Goal: Task Accomplishment & Management: Manage account settings

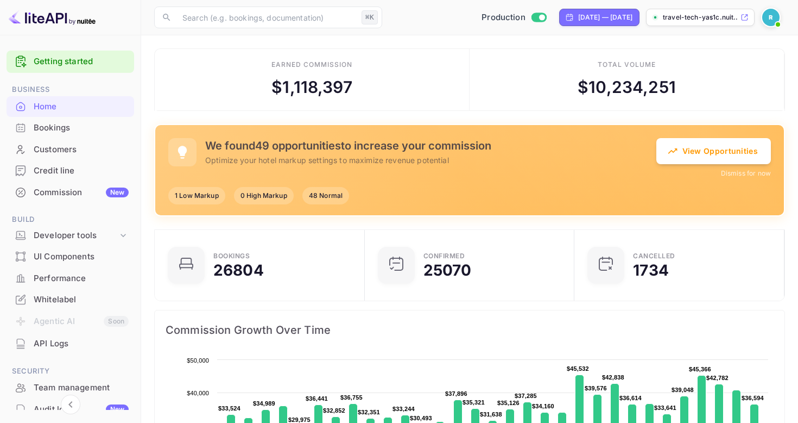
click at [236, 153] on div "We found 49 opportunities to increase your commission Optimize your hotel marku…" at bounding box center [430, 152] width 451 height 27
click at [62, 192] on div "Commission New" at bounding box center [81, 192] width 95 height 12
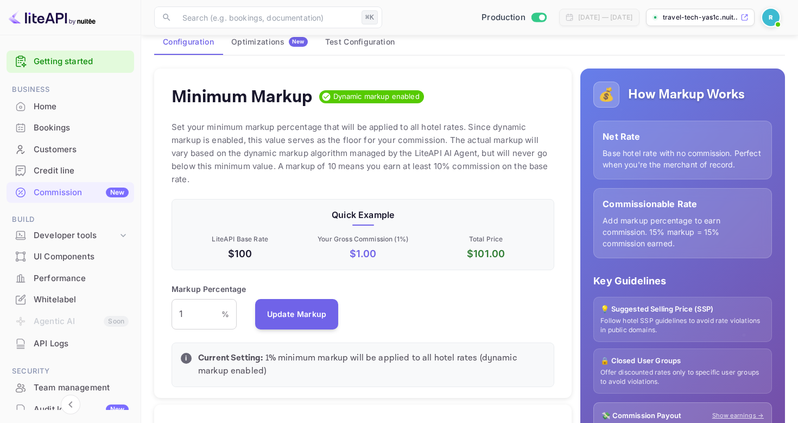
scroll to position [41, 0]
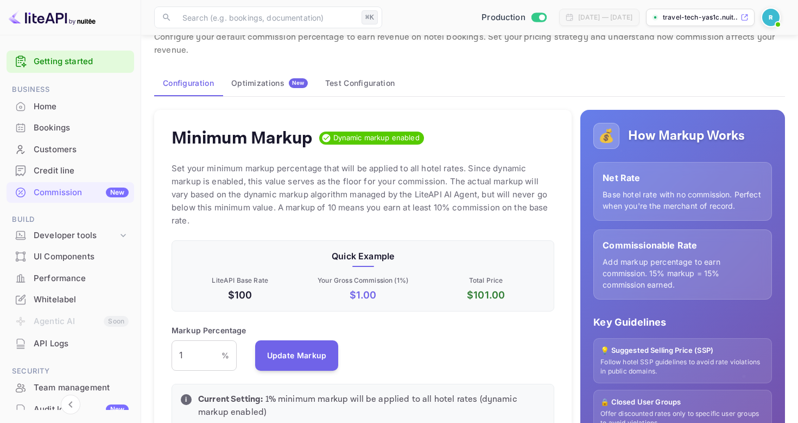
click at [265, 90] on button "Optimizations New" at bounding box center [270, 83] width 94 height 26
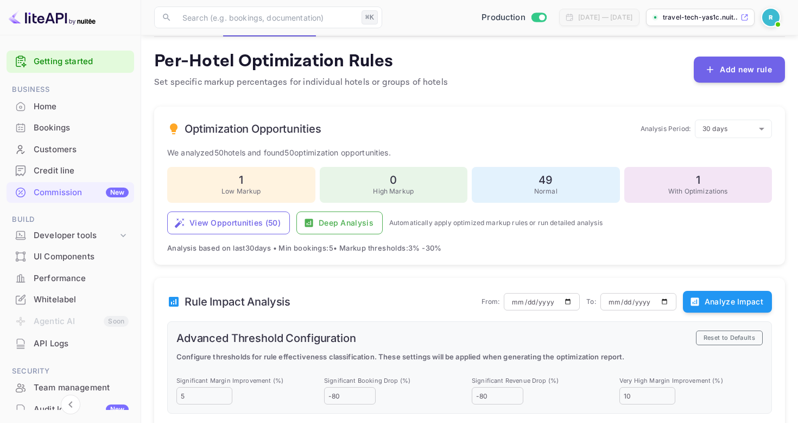
scroll to position [104, 0]
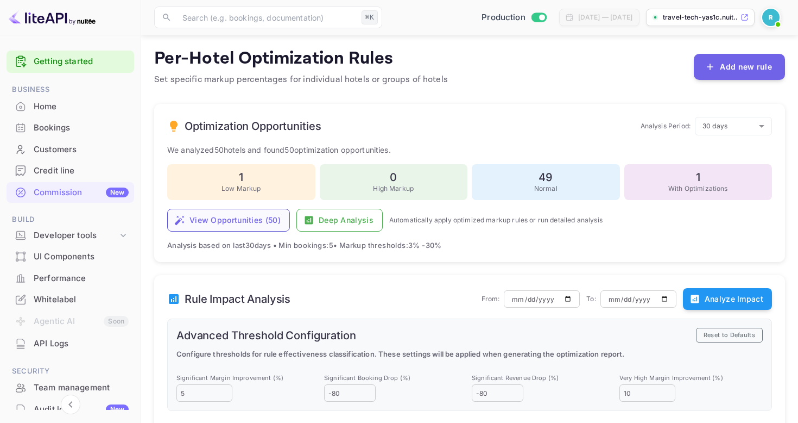
click at [214, 225] on button "View Opportunities ( 50 )" at bounding box center [228, 220] width 123 height 23
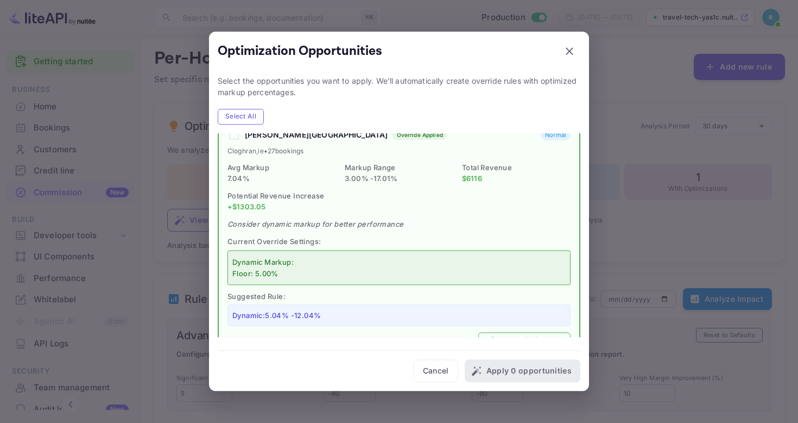
scroll to position [745, 0]
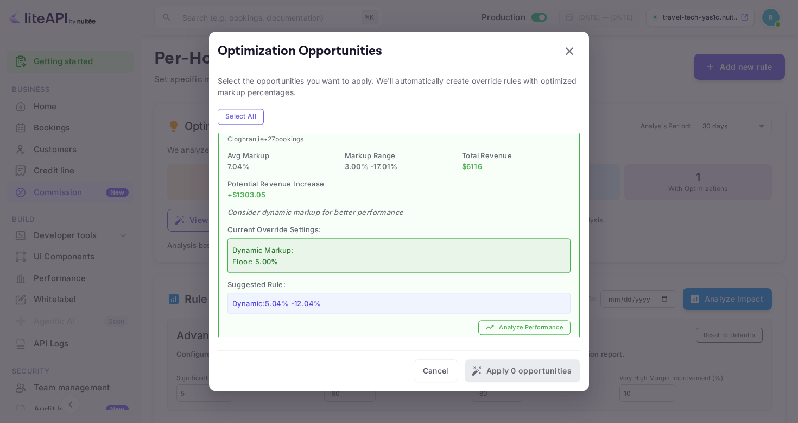
click at [441, 249] on div "Dynamic Markup: Floor: 5.00%" at bounding box center [398, 255] width 333 height 25
click at [518, 320] on button "Analyze Performance" at bounding box center [524, 327] width 92 height 15
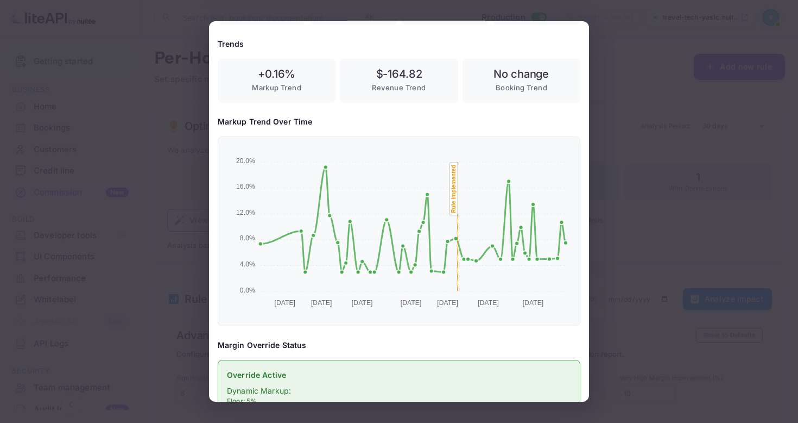
scroll to position [186, 0]
click at [633, 226] on div at bounding box center [399, 211] width 798 height 423
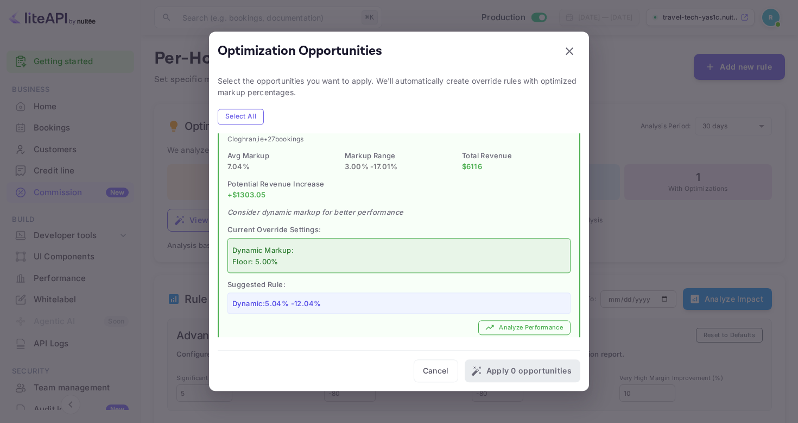
scroll to position [0, 0]
click at [633, 226] on div at bounding box center [399, 211] width 798 height 423
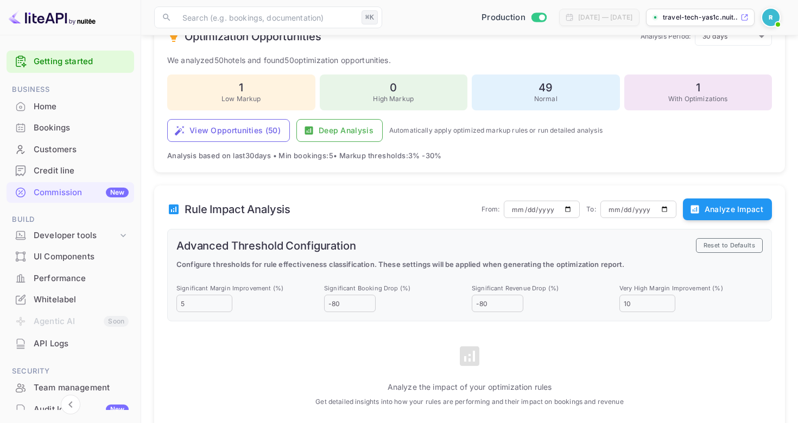
scroll to position [187, 0]
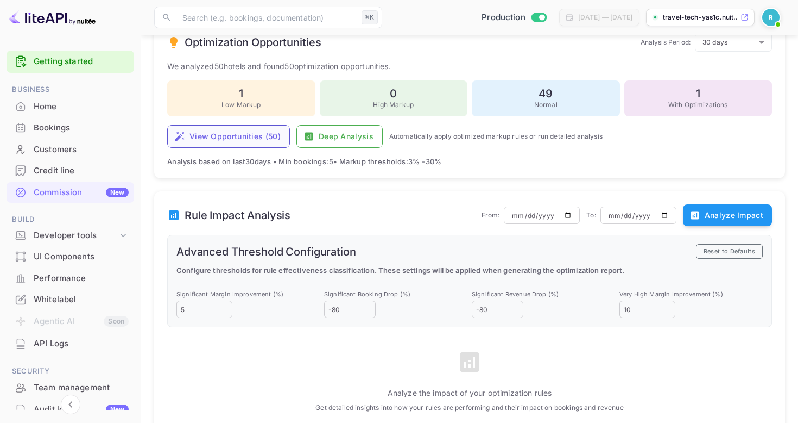
click at [215, 141] on button "View Opportunities ( 50 )" at bounding box center [228, 136] width 123 height 23
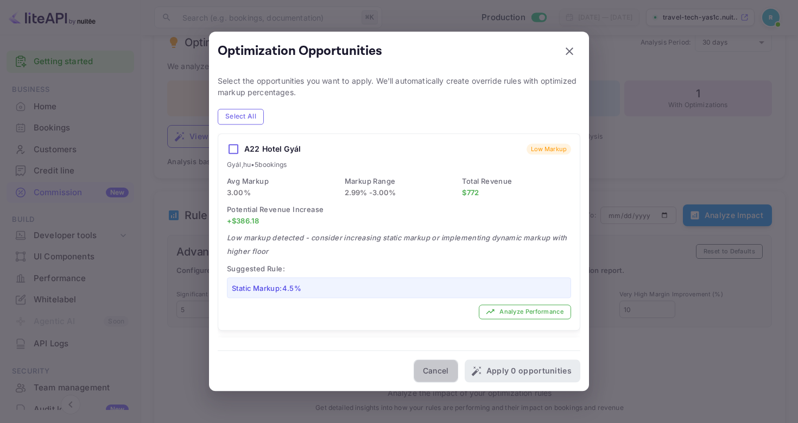
click at [449, 367] on button "Cancel" at bounding box center [436, 371] width 45 height 23
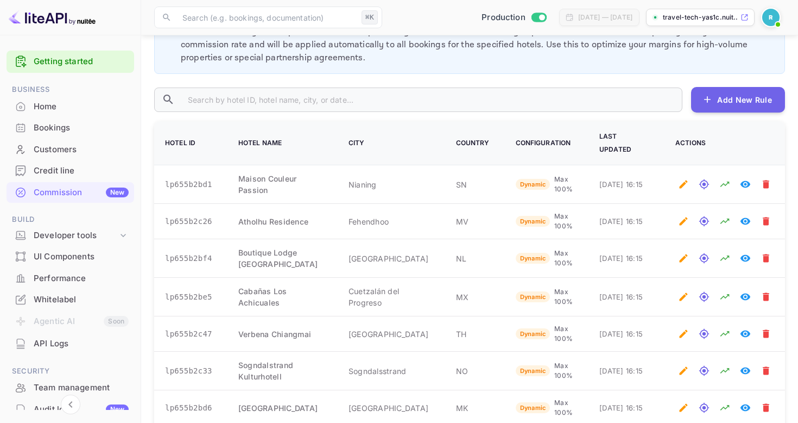
scroll to position [658, 0]
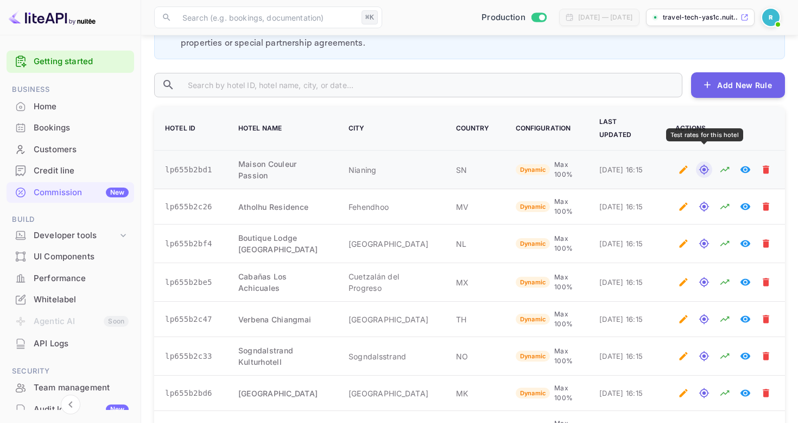
click at [702, 164] on icon "Test rates for this hotel" at bounding box center [704, 169] width 11 height 11
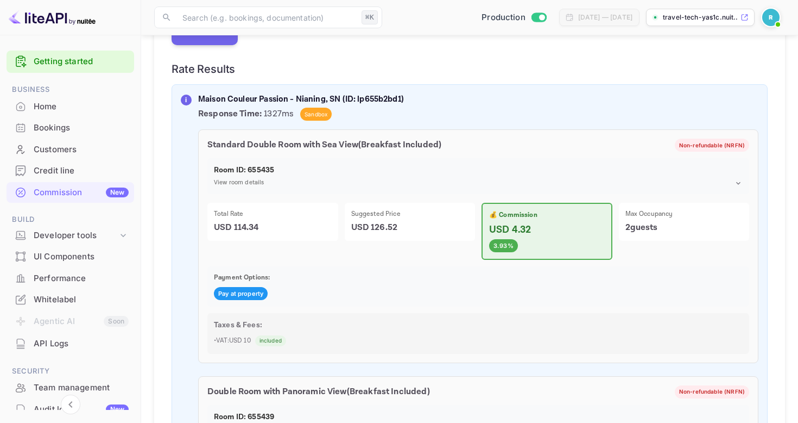
scroll to position [371, 0]
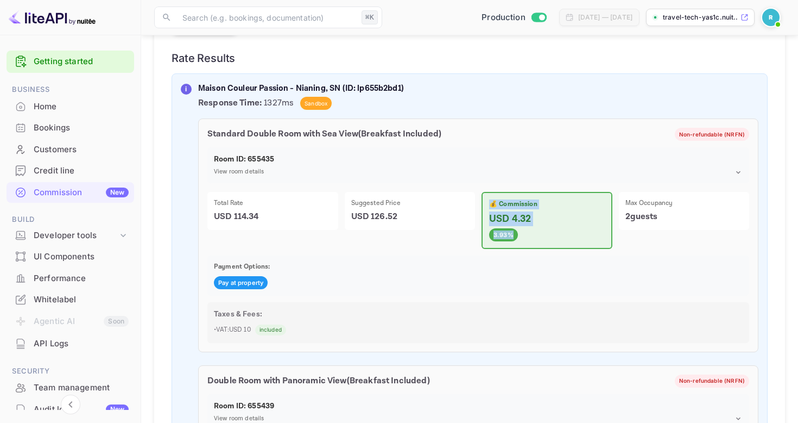
drag, startPoint x: 497, startPoint y: 199, endPoint x: 499, endPoint y: 242, distance: 42.4
click at [499, 242] on div "💰 Commission USD 4.32 3.93%" at bounding box center [547, 220] width 131 height 57
click at [526, 227] on div "💰 Commission USD 4.32 3.93%" at bounding box center [547, 220] width 131 height 57
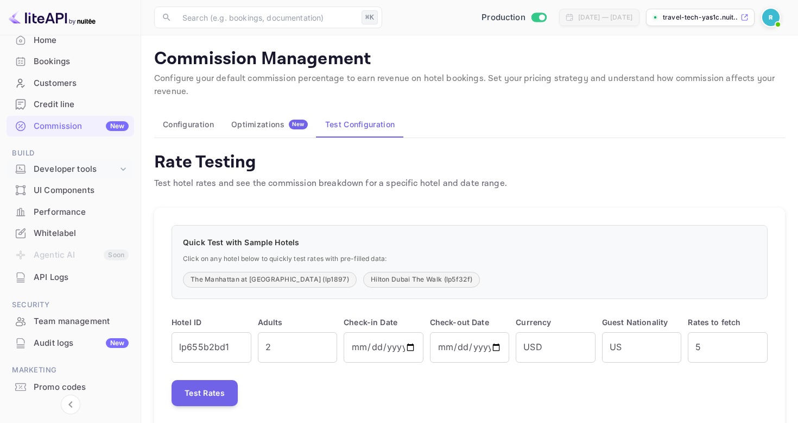
scroll to position [72, 0]
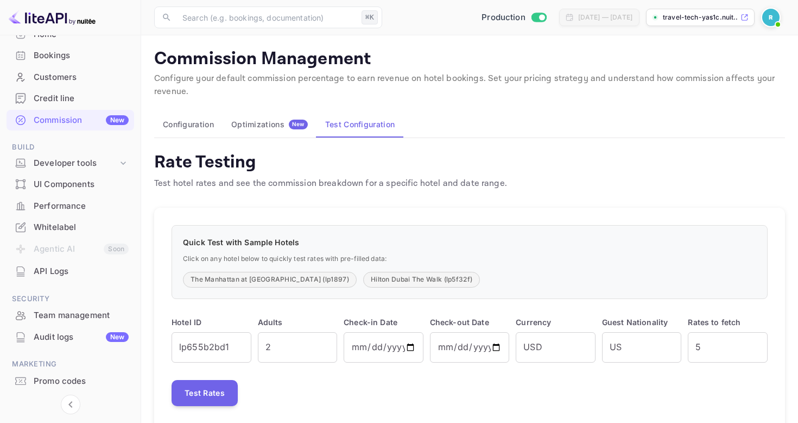
click at [71, 203] on div "Performance" at bounding box center [81, 206] width 95 height 12
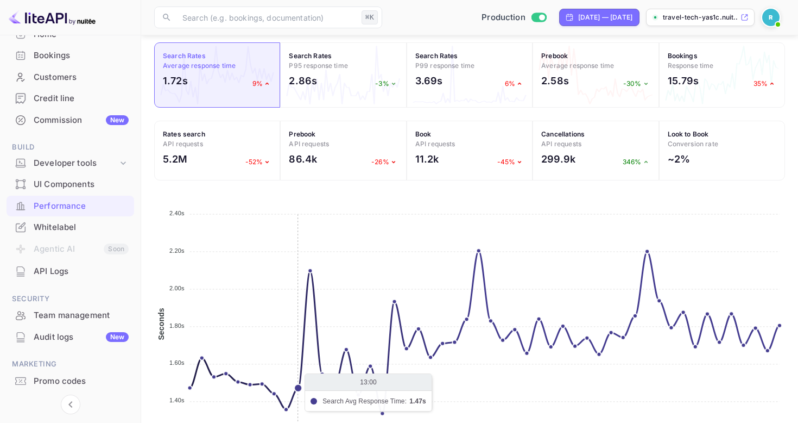
scroll to position [368, 0]
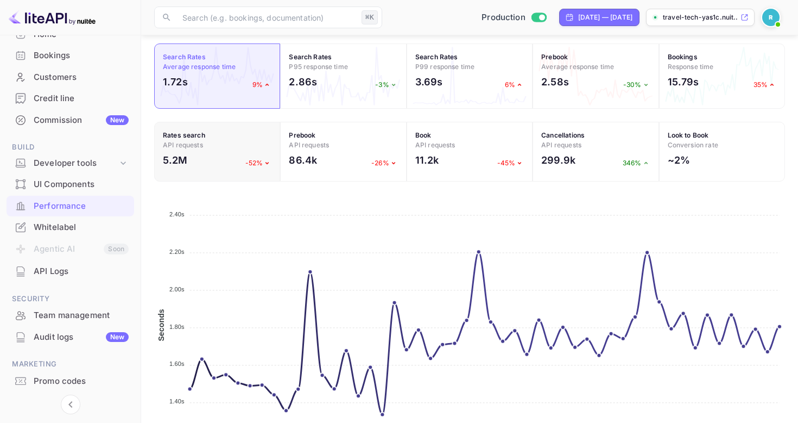
click at [197, 131] on strong "Rates search" at bounding box center [184, 135] width 42 height 8
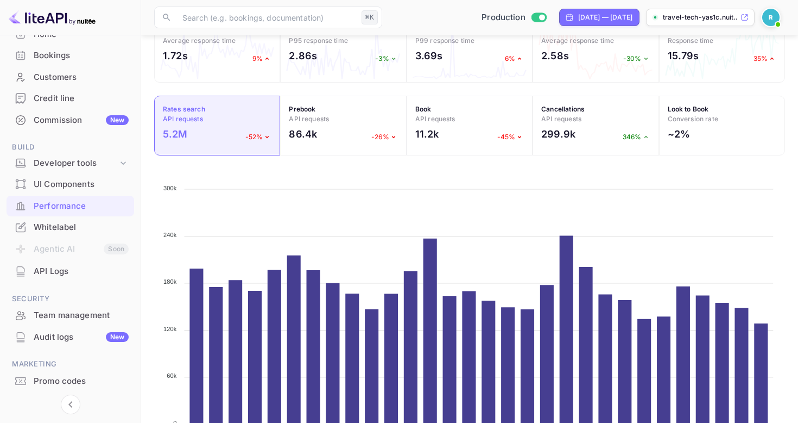
scroll to position [437, 0]
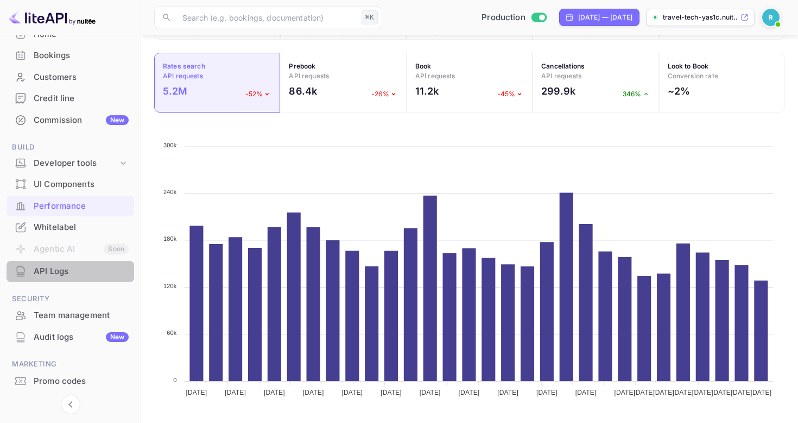
click at [82, 269] on div "API Logs" at bounding box center [81, 271] width 95 height 12
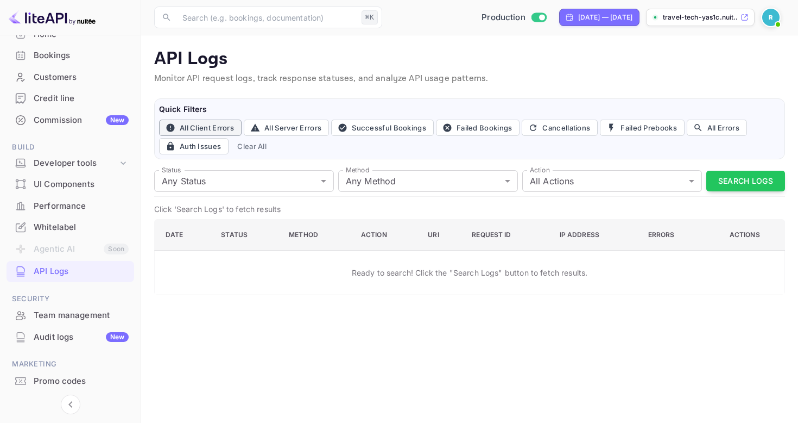
click at [221, 130] on button "All Client Errors" at bounding box center [200, 127] width 83 height 16
type input "4xx"
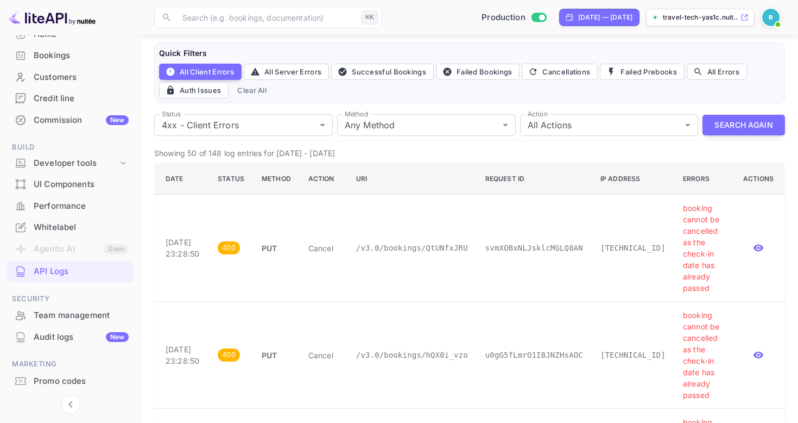
scroll to position [101, 0]
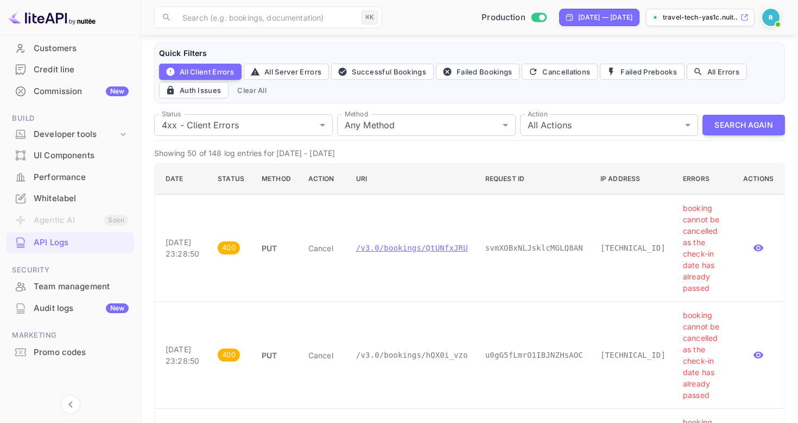
click at [425, 251] on p "/v3.0/bookings/QtUNfxJRU" at bounding box center [412, 247] width 112 height 11
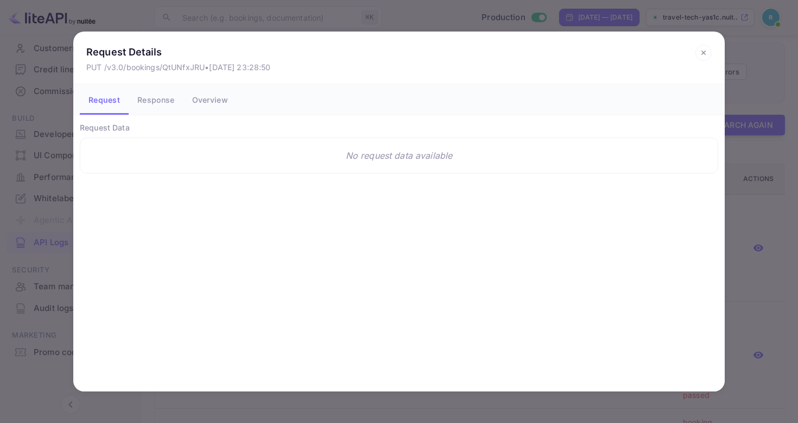
click at [158, 100] on button "Response" at bounding box center [156, 99] width 54 height 30
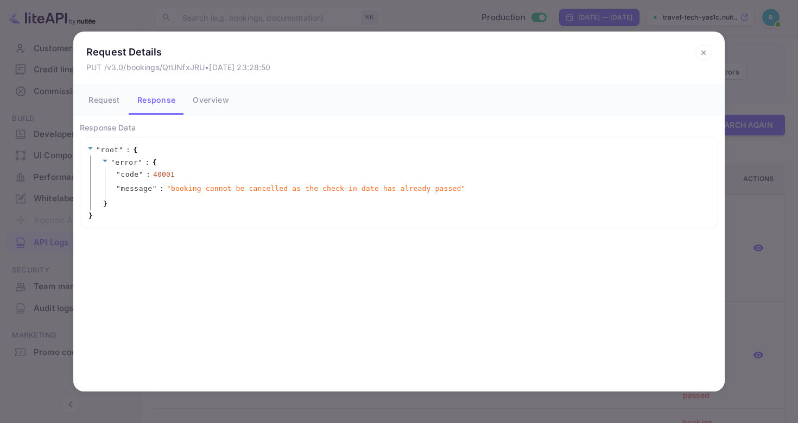
click at [213, 106] on button "Overview" at bounding box center [210, 99] width 53 height 30
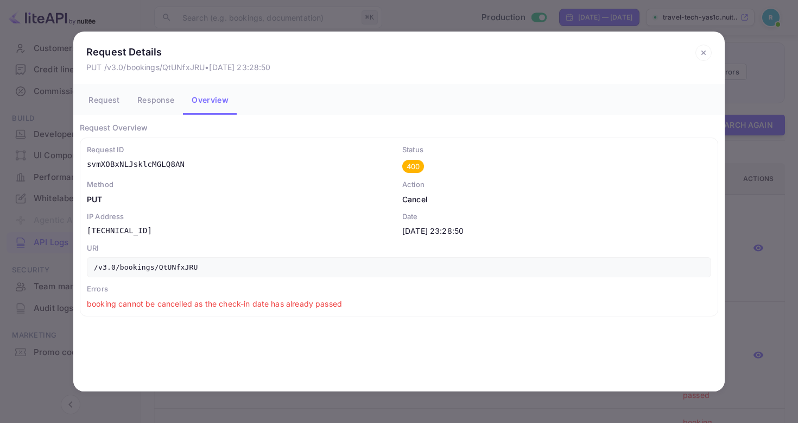
click at [122, 16] on div "Request Details PUT /v3.0/bookings/QtUNfxJRU • Oct 09, 2025 23:28:50 Request Re…" at bounding box center [399, 211] width 798 height 423
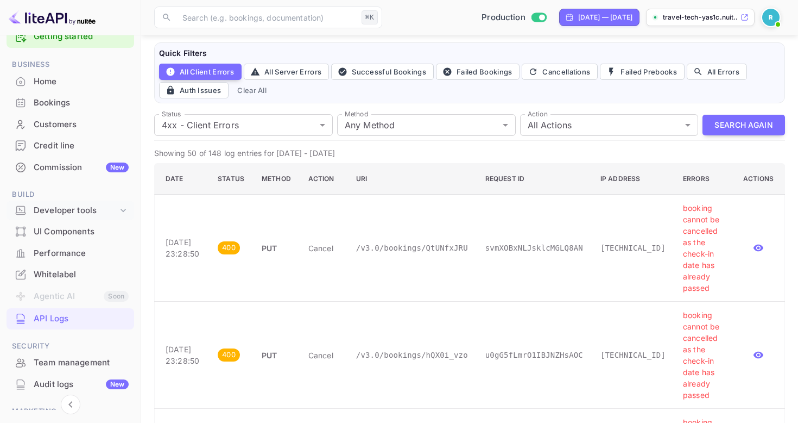
scroll to position [0, 0]
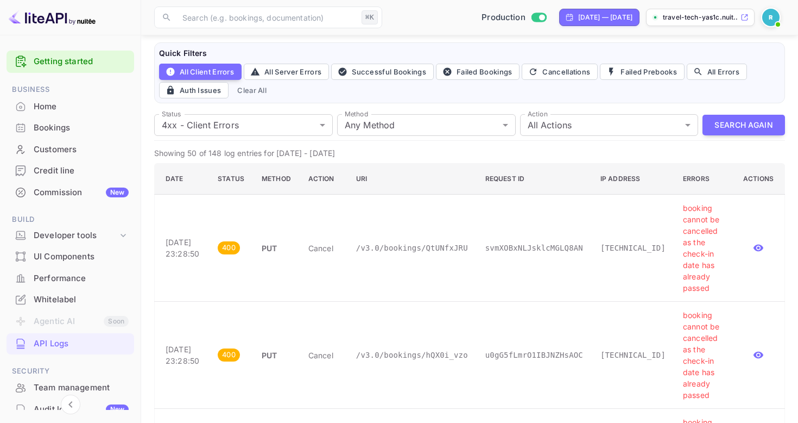
click at [64, 126] on div "Bookings" at bounding box center [81, 128] width 95 height 12
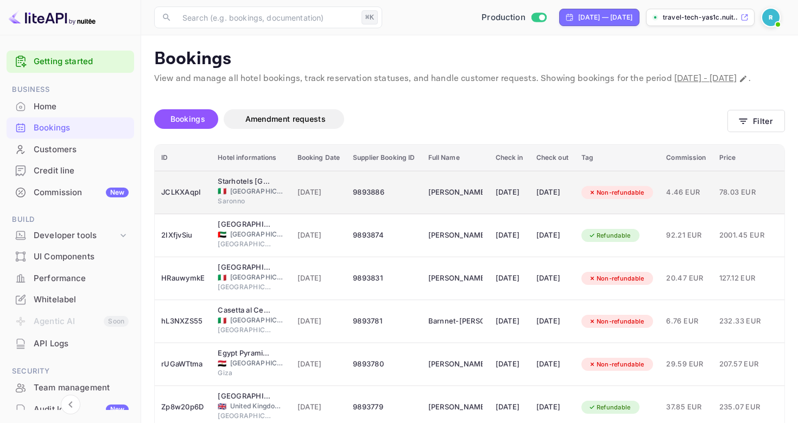
click at [348, 201] on td "9893886" at bounding box center [383, 192] width 75 height 43
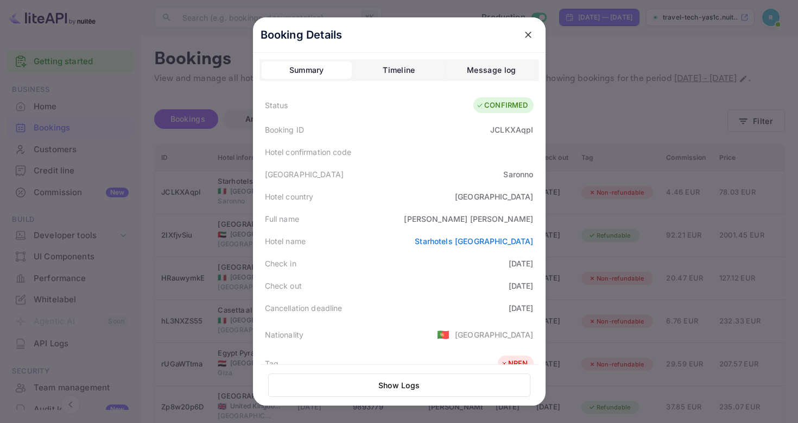
click at [224, 84] on div at bounding box center [399, 211] width 798 height 423
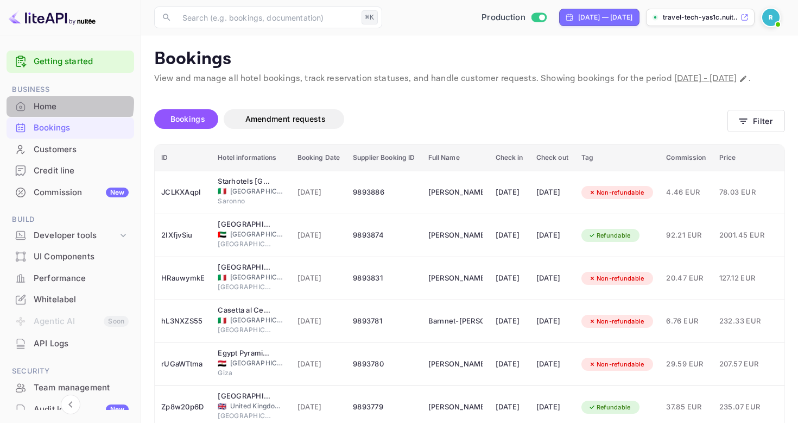
click at [65, 103] on div "Home" at bounding box center [81, 106] width 95 height 12
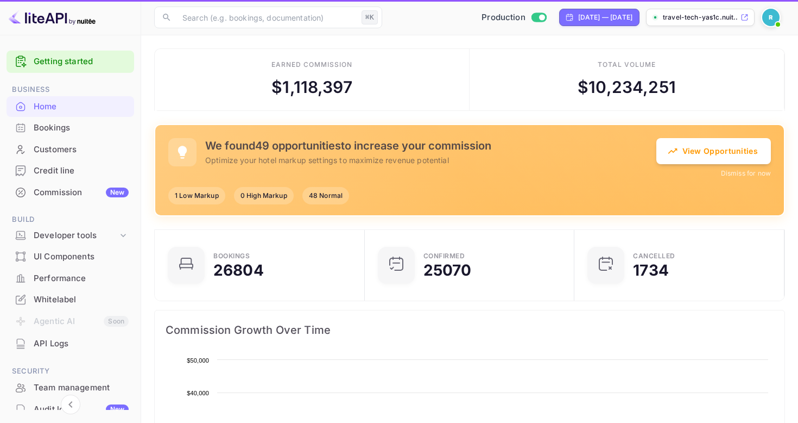
scroll to position [177, 204]
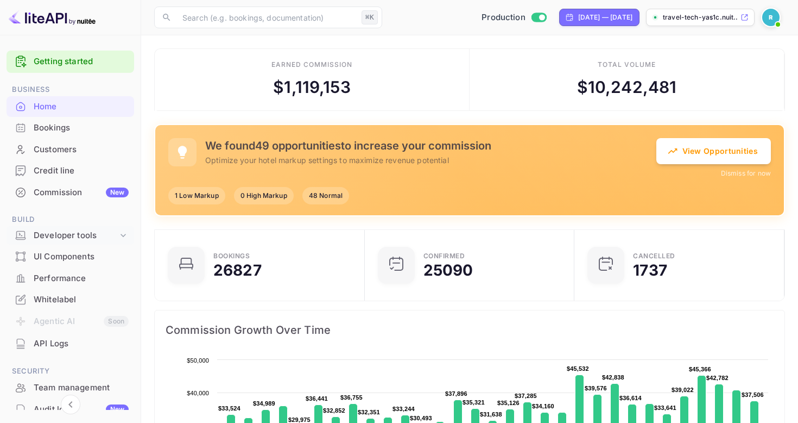
click at [128, 236] on div "Developer tools" at bounding box center [71, 235] width 128 height 19
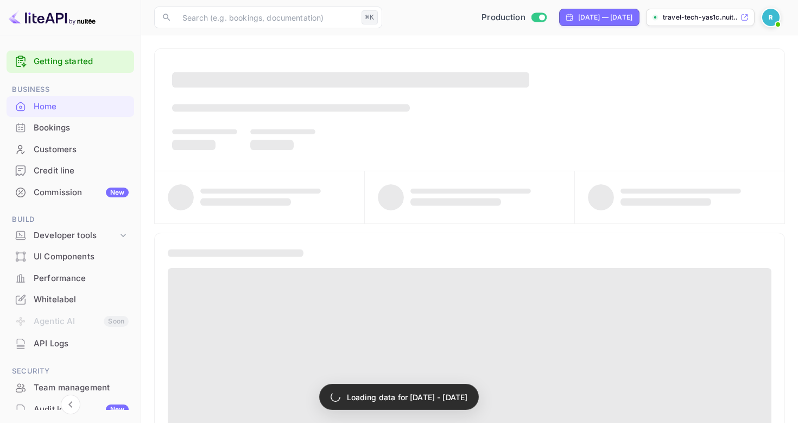
click at [771, 12] on img at bounding box center [770, 17] width 17 height 17
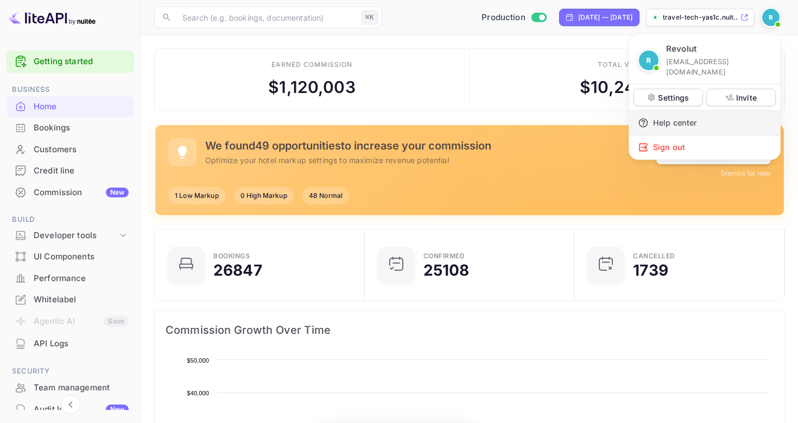
scroll to position [177, 204]
click at [665, 136] on div "Sign out" at bounding box center [704, 147] width 151 height 24
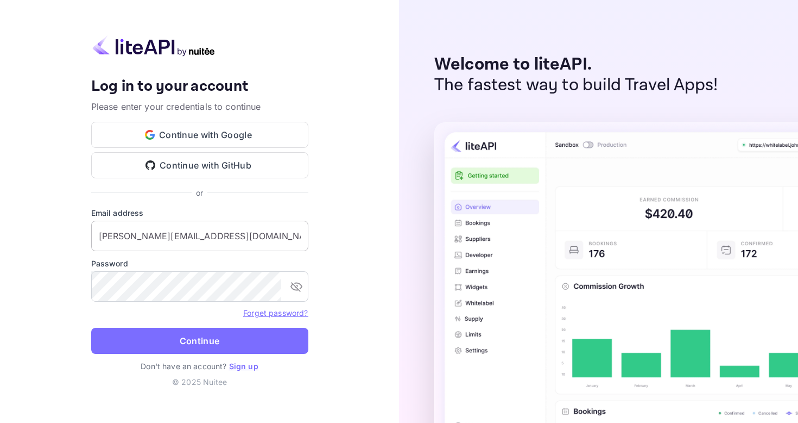
click at [214, 244] on input "[PERSON_NAME][EMAIL_ADDRESS][DOMAIN_NAME]" at bounding box center [199, 235] width 217 height 30
type input "[PERSON_NAME][EMAIL_ADDRESS][DOMAIN_NAME]"
click at [91, 327] on button "Continue" at bounding box center [199, 340] width 217 height 26
